Goal: Find specific page/section: Find specific page/section

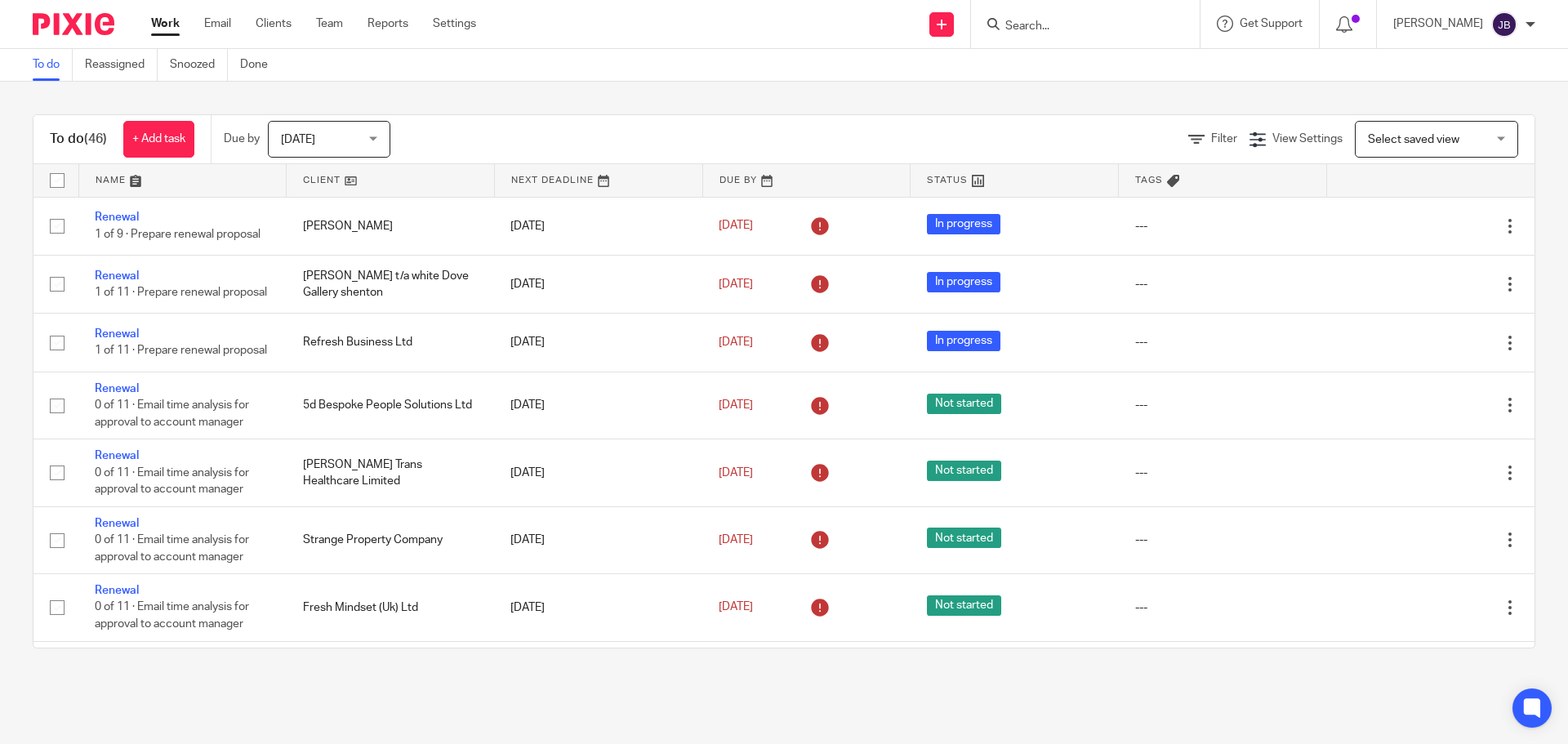
click at [1026, 22] on input "Search" at bounding box center [1077, 27] width 147 height 15
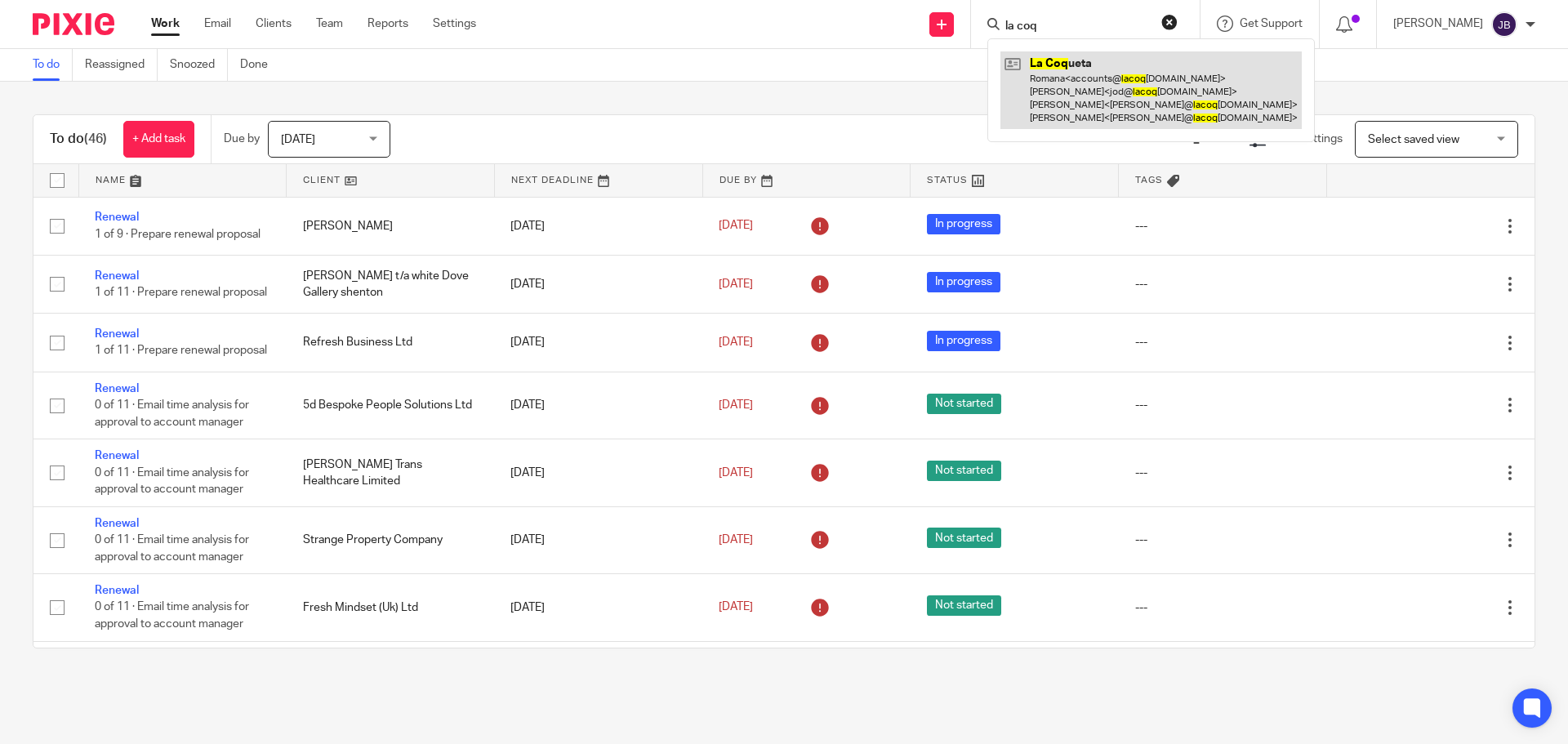
type input "la coq"
drag, startPoint x: 1058, startPoint y: 83, endPoint x: 1080, endPoint y: 103, distance: 29.7
click at [1058, 83] on link at bounding box center [1151, 90] width 301 height 78
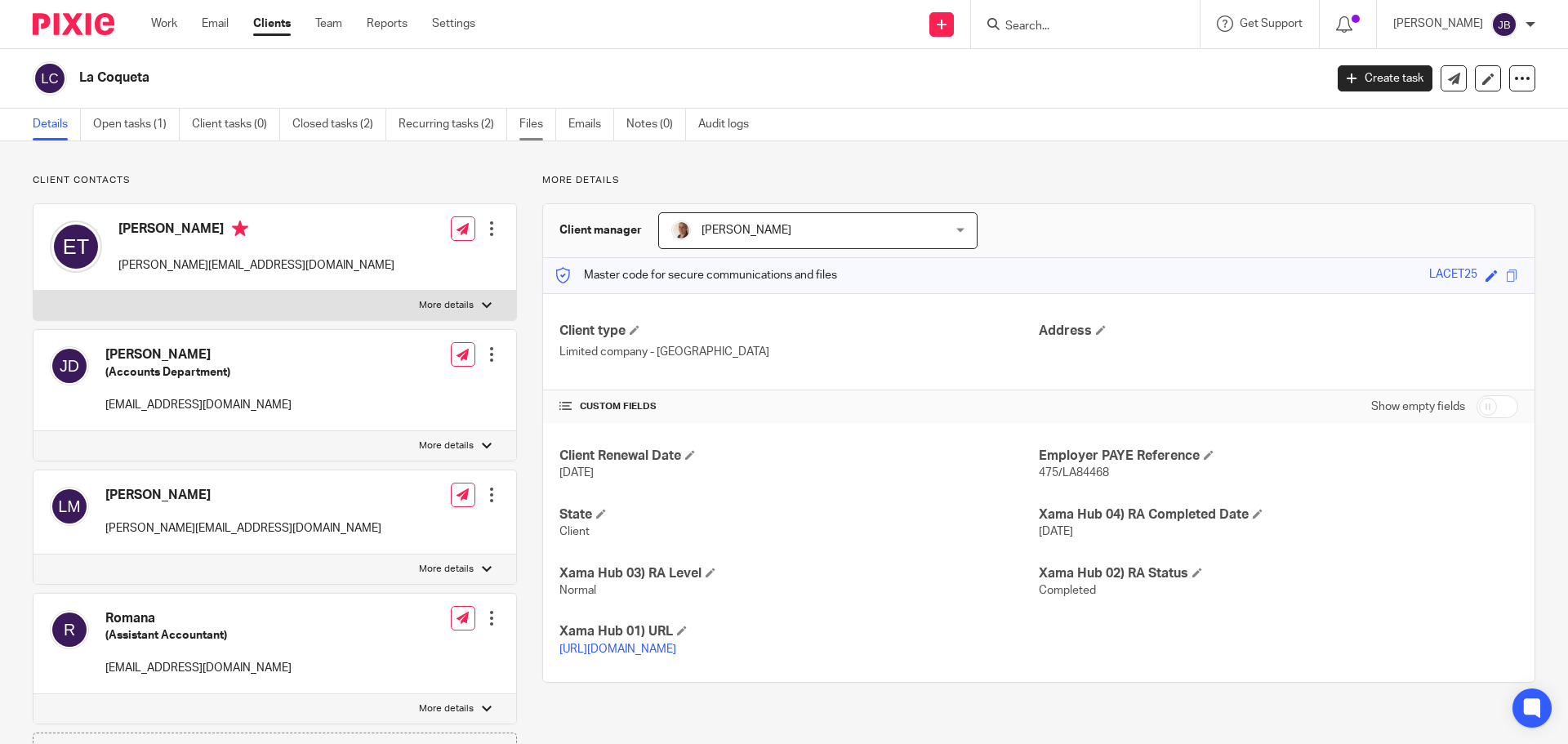
click at [533, 125] on link "Files" at bounding box center [537, 125] width 36 height 32
click at [534, 124] on link "Files" at bounding box center [537, 125] width 36 height 32
